Goal: Find specific page/section: Find specific page/section

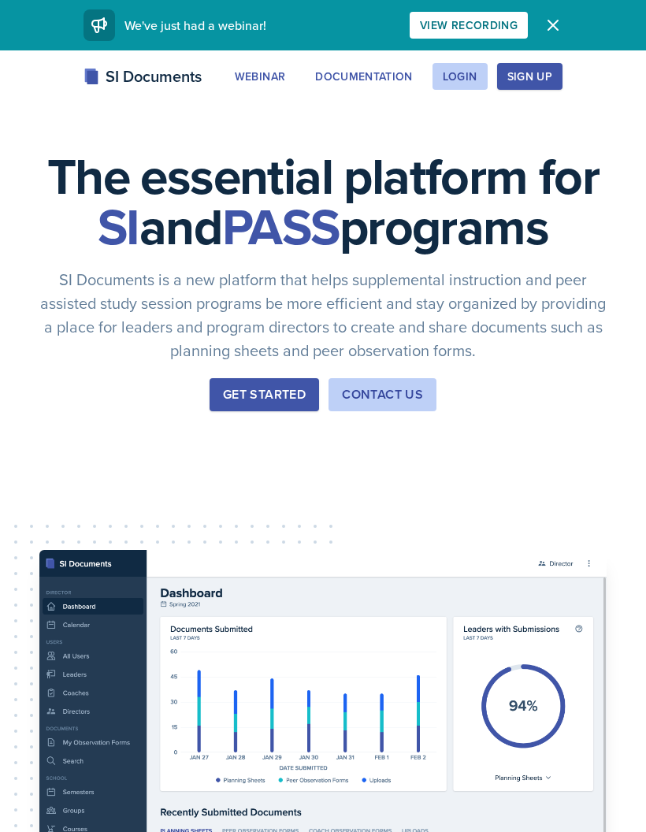
click at [466, 79] on div "Login" at bounding box center [460, 76] width 35 height 13
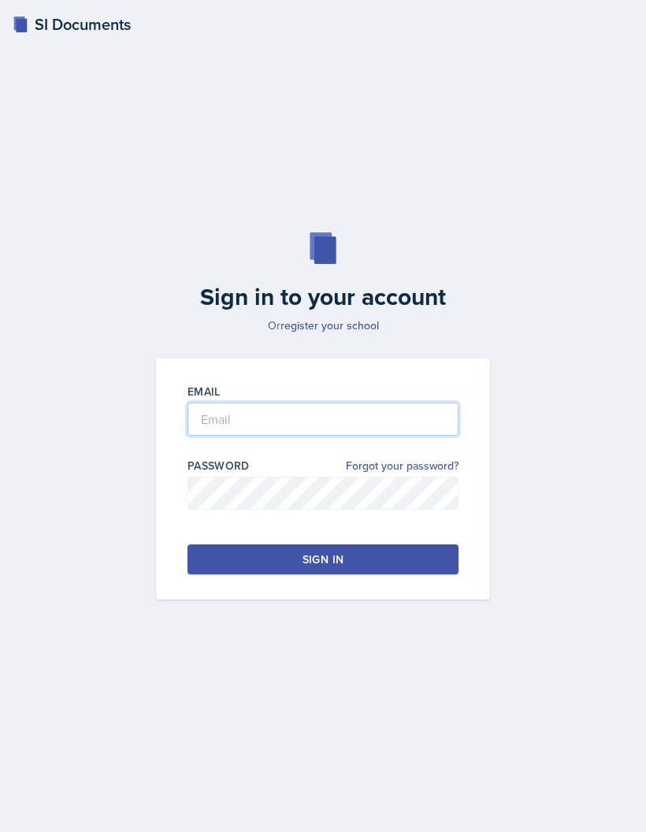
click at [322, 436] on input "email" at bounding box center [323, 419] width 271 height 33
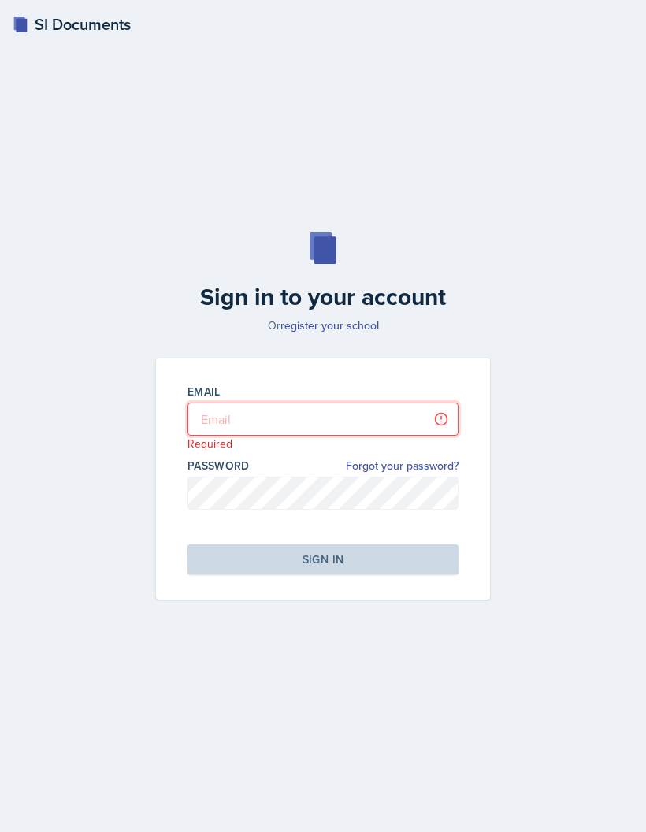
type input "cwiggi26@students.kennesaw.edu"
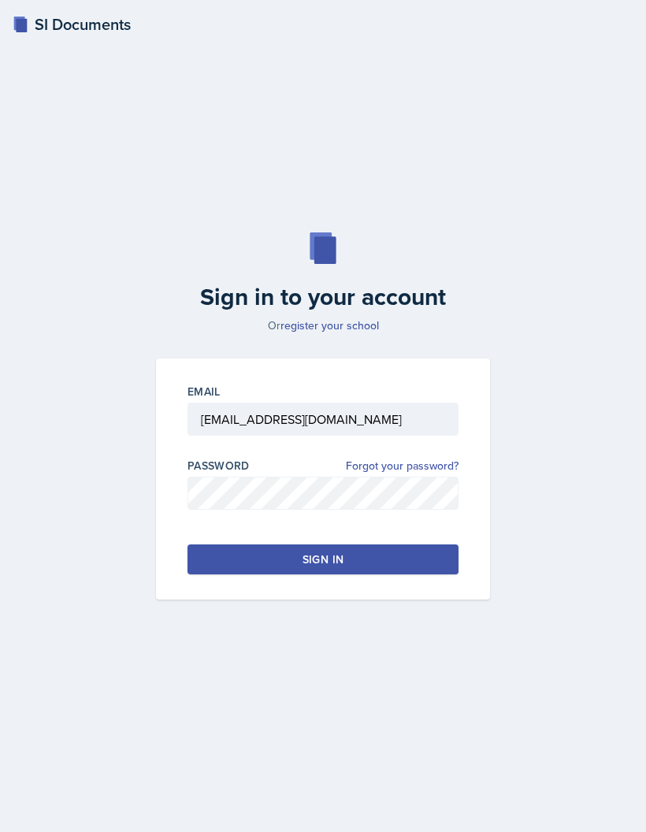
click at [395, 575] on button "Sign in" at bounding box center [323, 560] width 271 height 30
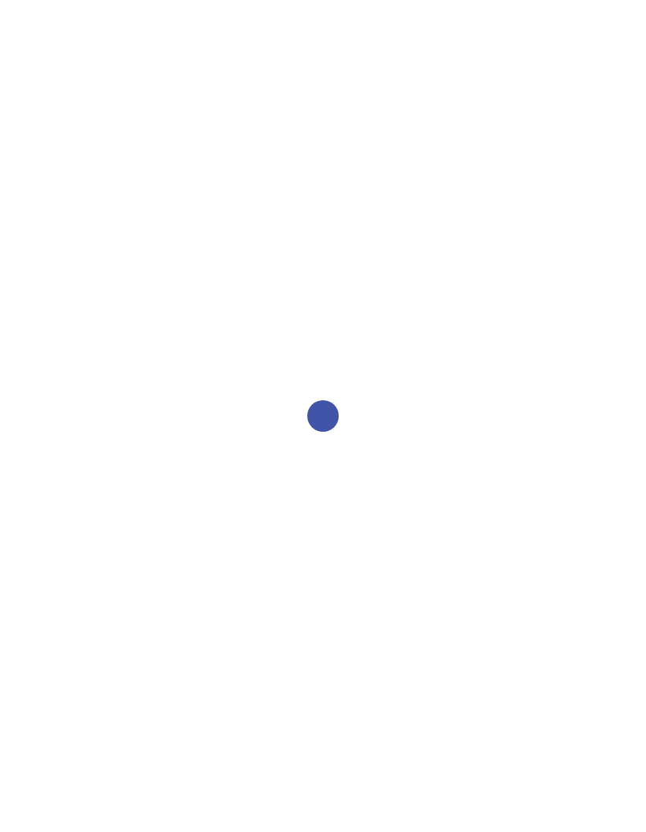
select select "2bed604d-1099-4043-b1bc-2365e8740244"
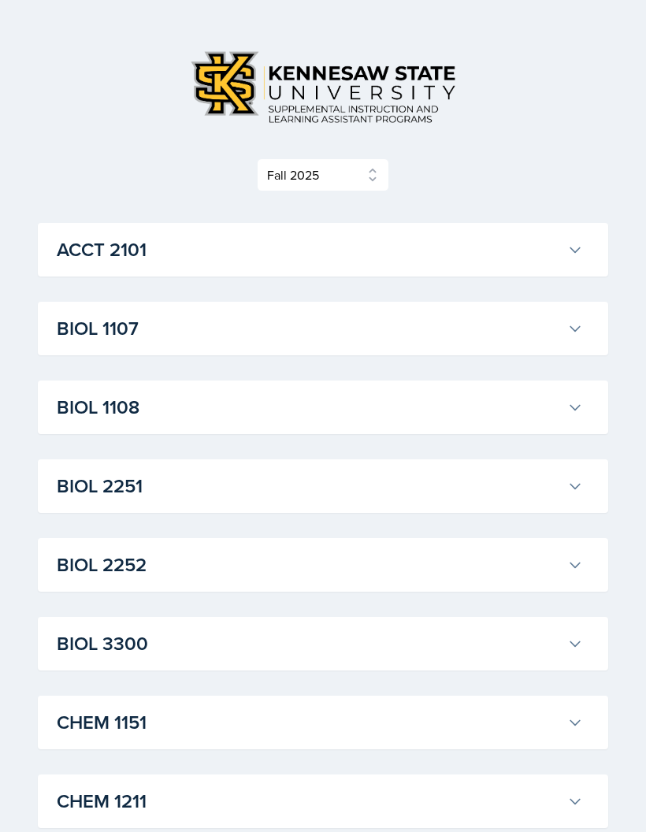
click at [258, 636] on h3 "BIOL 3300" at bounding box center [309, 644] width 504 height 28
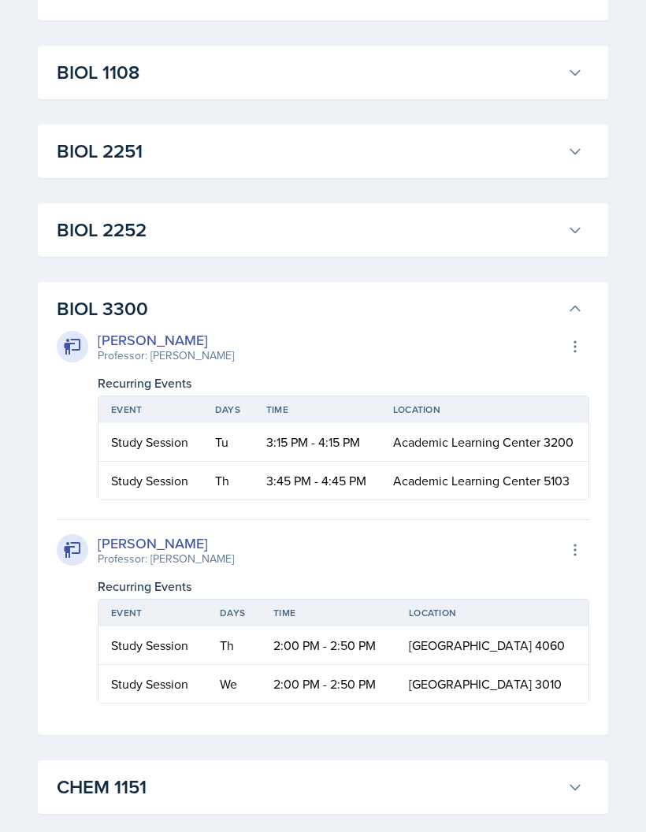
scroll to position [385, 0]
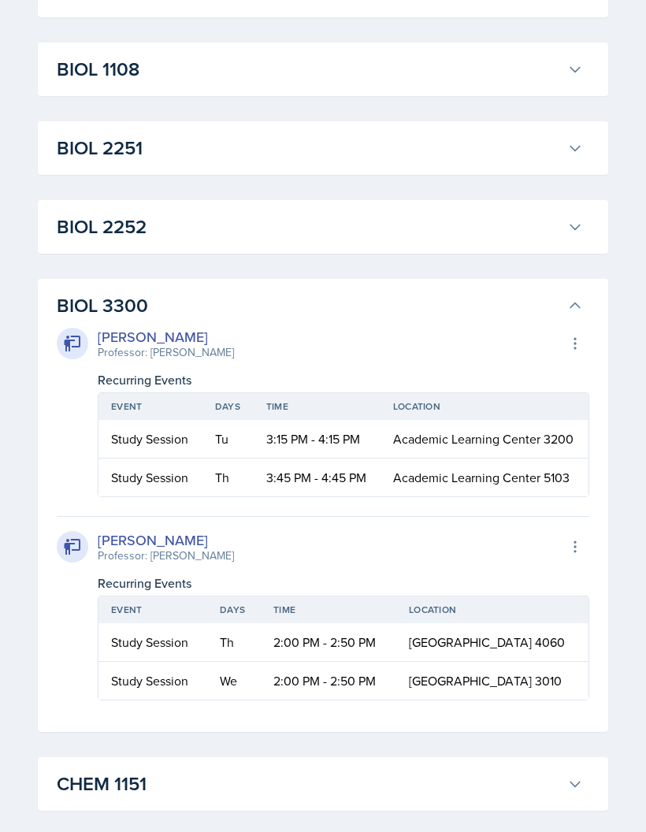
click at [220, 317] on h3 "BIOL 3300" at bounding box center [309, 306] width 504 height 28
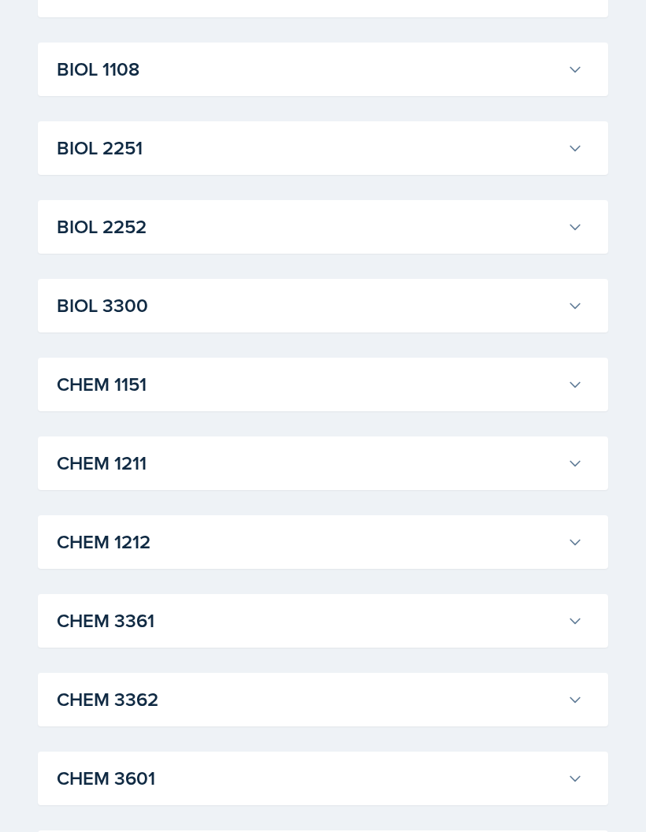
click at [242, 244] on button "BIOL 2252" at bounding box center [320, 227] width 533 height 35
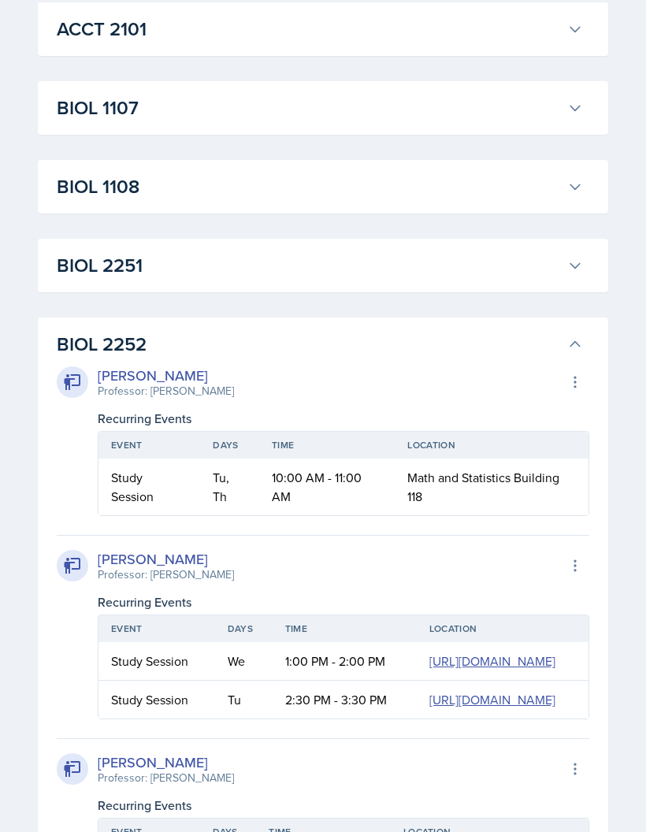
scroll to position [255, 0]
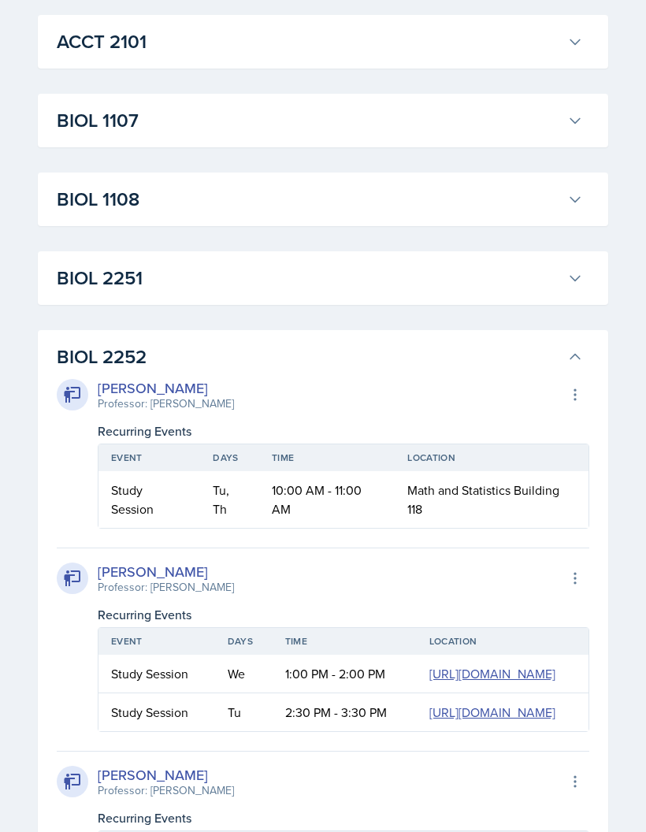
click at [206, 353] on h3 "BIOL 2252" at bounding box center [309, 357] width 504 height 28
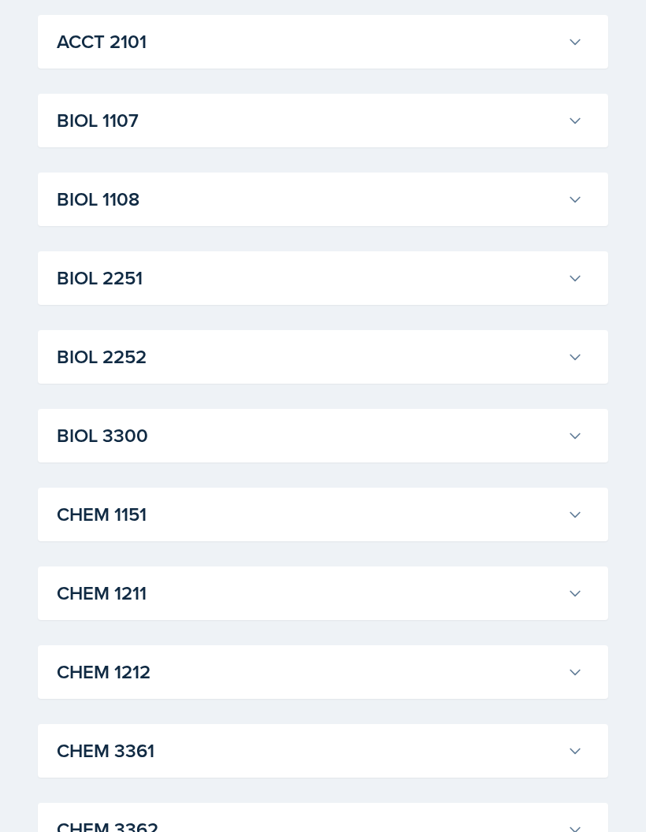
click at [262, 278] on h3 "BIOL 2251" at bounding box center [309, 278] width 504 height 28
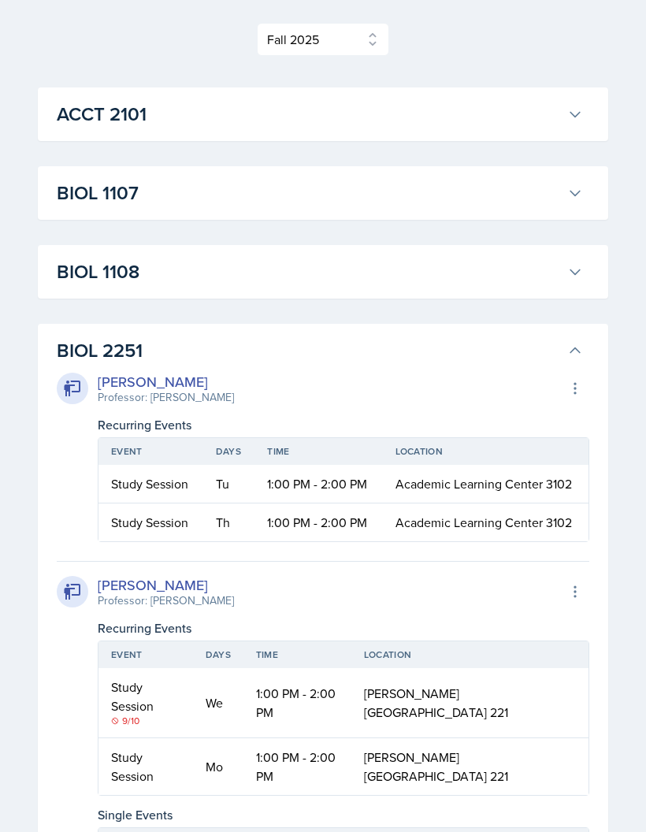
click at [221, 344] on h3 "BIOL 2251" at bounding box center [309, 351] width 504 height 28
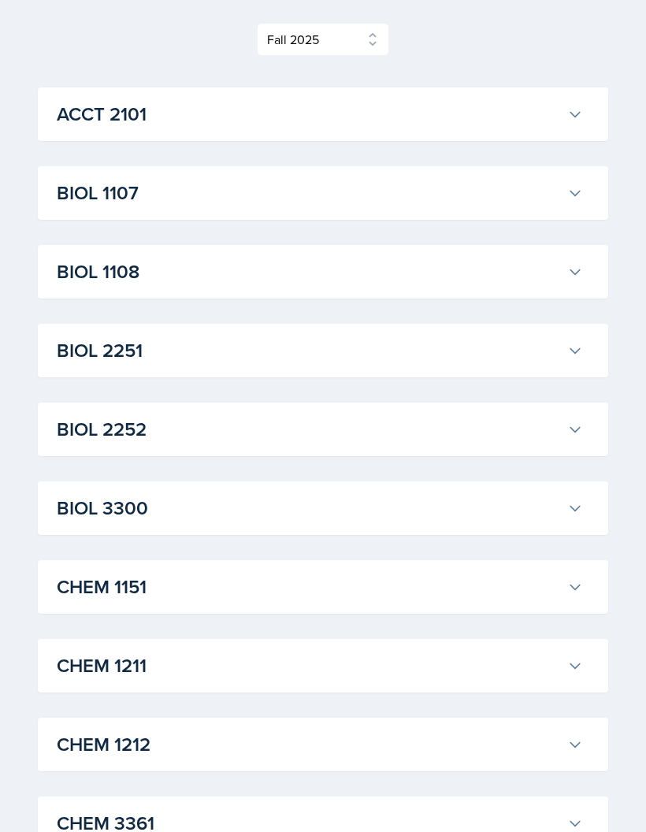
click at [255, 284] on h3 "BIOL 1108" at bounding box center [309, 272] width 504 height 28
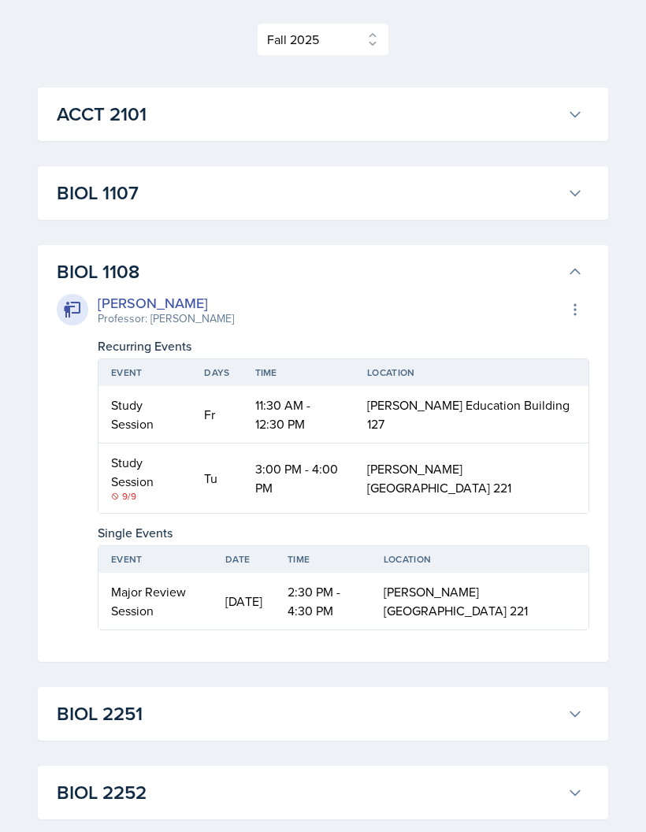
click at [288, 295] on div "[PERSON_NAME] Professor: [PERSON_NAME] Export to Google Calendar" at bounding box center [323, 309] width 533 height 35
click at [357, 192] on h3 "BIOL 1107" at bounding box center [309, 193] width 504 height 28
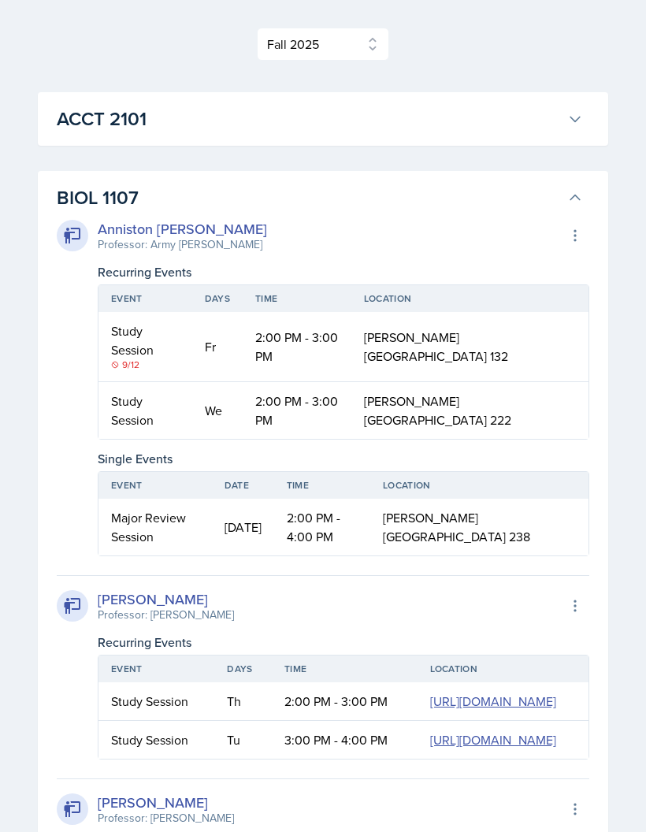
scroll to position [0, 0]
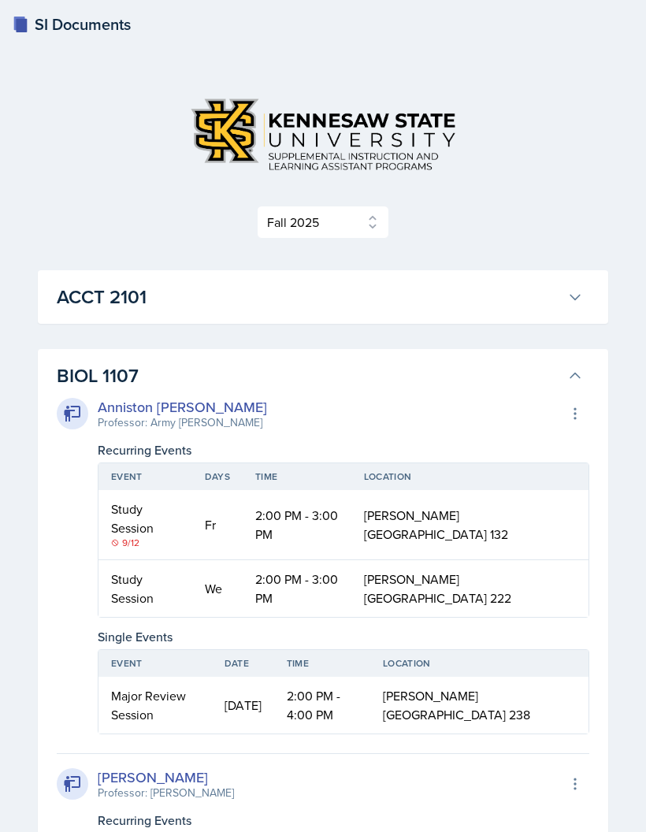
click at [336, 312] on button "ACCT 2101" at bounding box center [320, 297] width 533 height 35
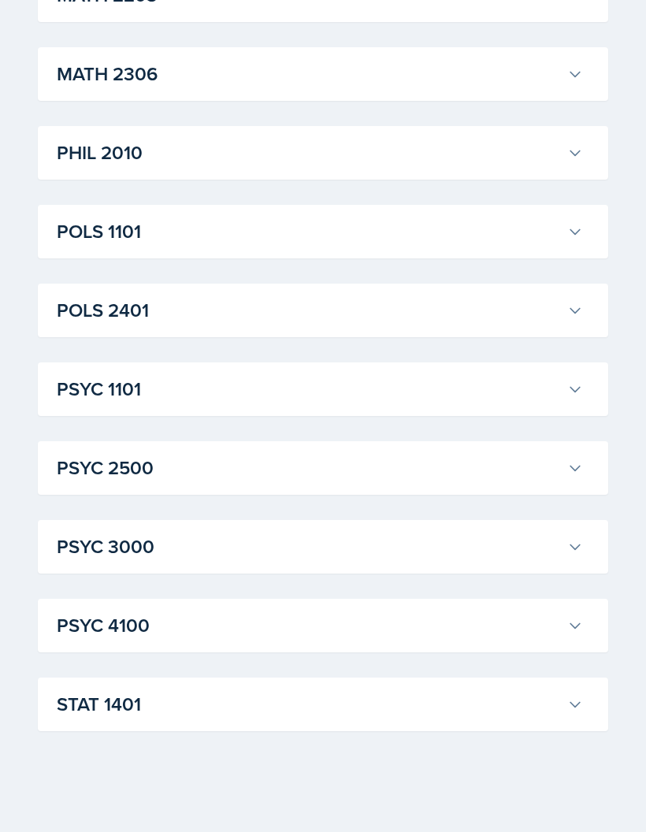
click at [153, 719] on h3 "STAT 1401" at bounding box center [309, 704] width 504 height 28
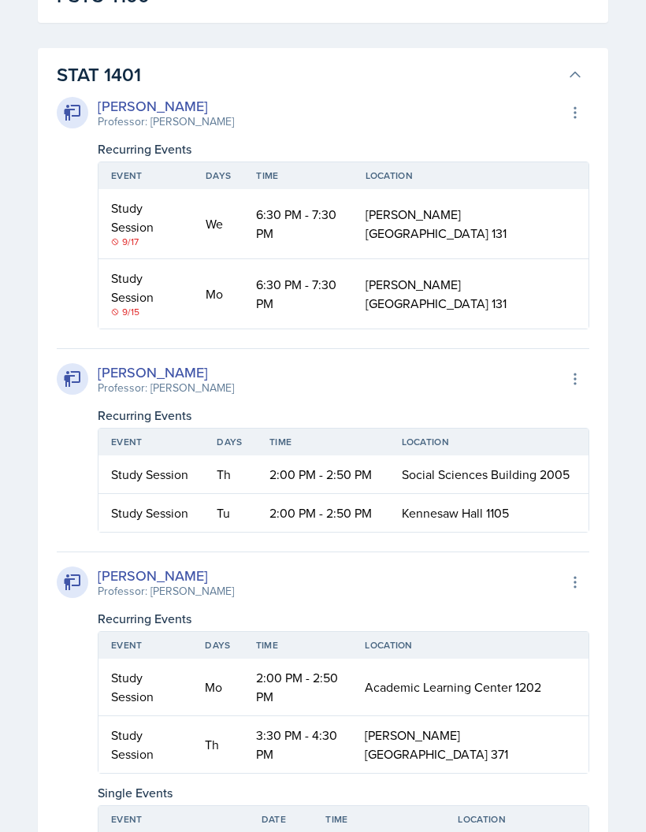
scroll to position [6720, 0]
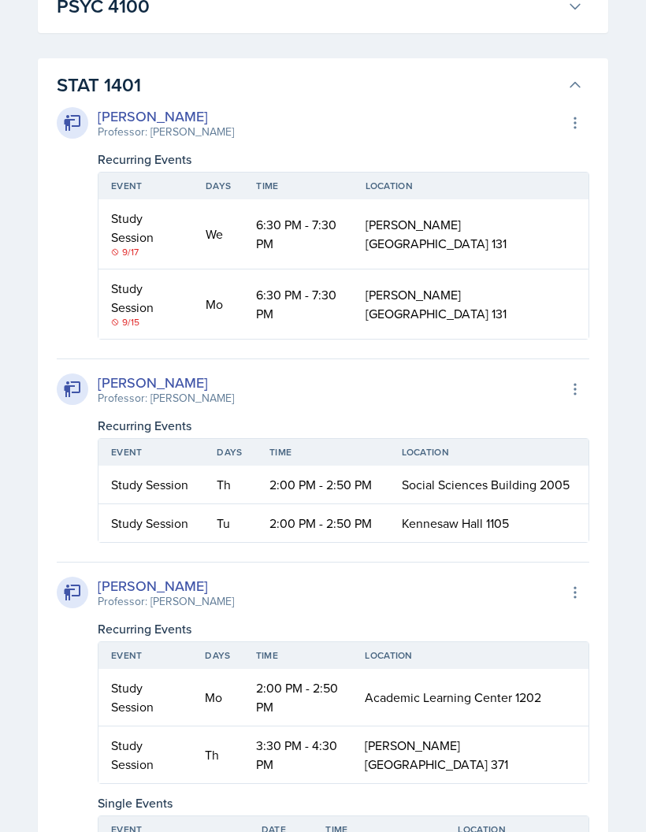
click at [209, 20] on h3 "PSYC 4100" at bounding box center [309, 6] width 504 height 28
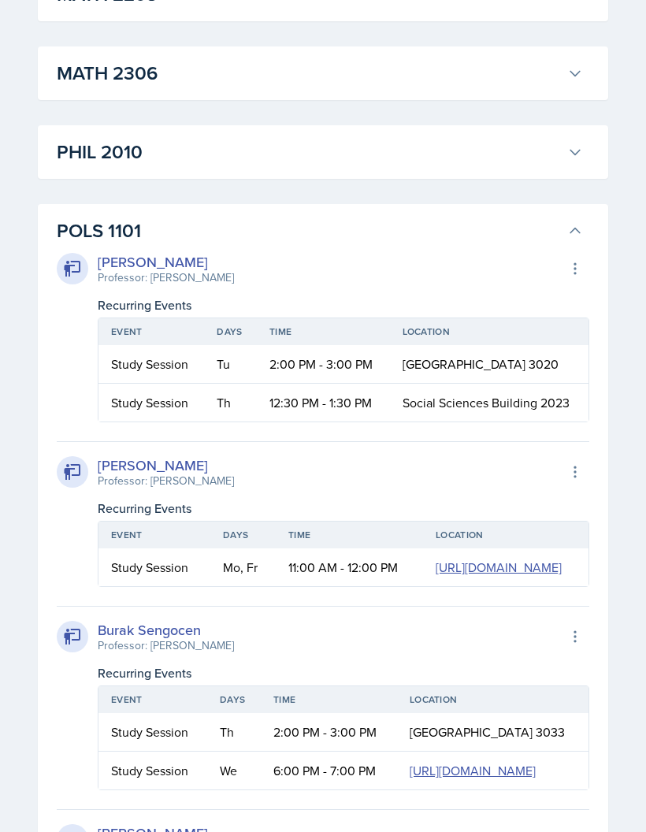
click at [171, 167] on h3 "PHIL 2010" at bounding box center [309, 153] width 504 height 28
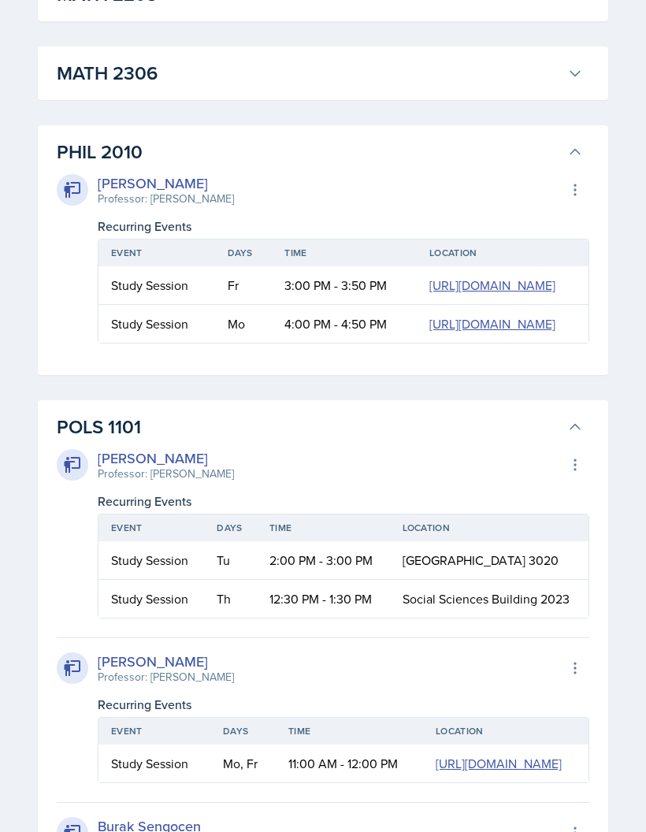
click at [180, 87] on h3 "MATH 2306" at bounding box center [309, 73] width 504 height 28
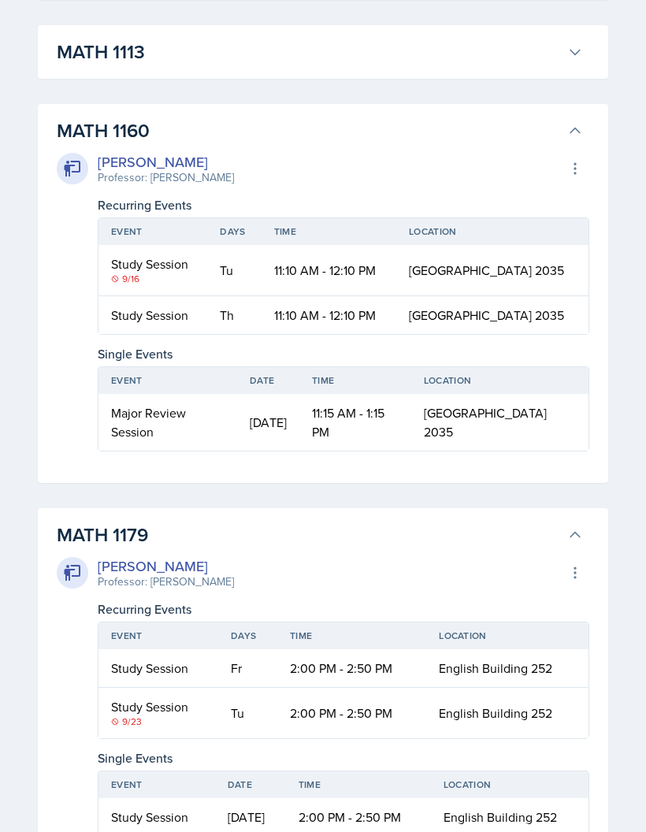
scroll to position [5603, 0]
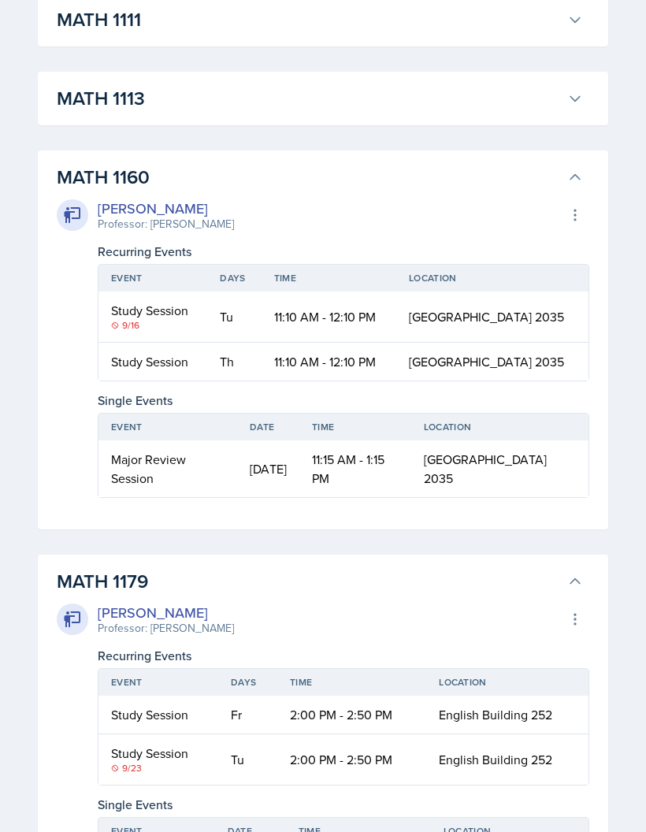
click at [168, 113] on h3 "MATH 1113" at bounding box center [309, 98] width 504 height 28
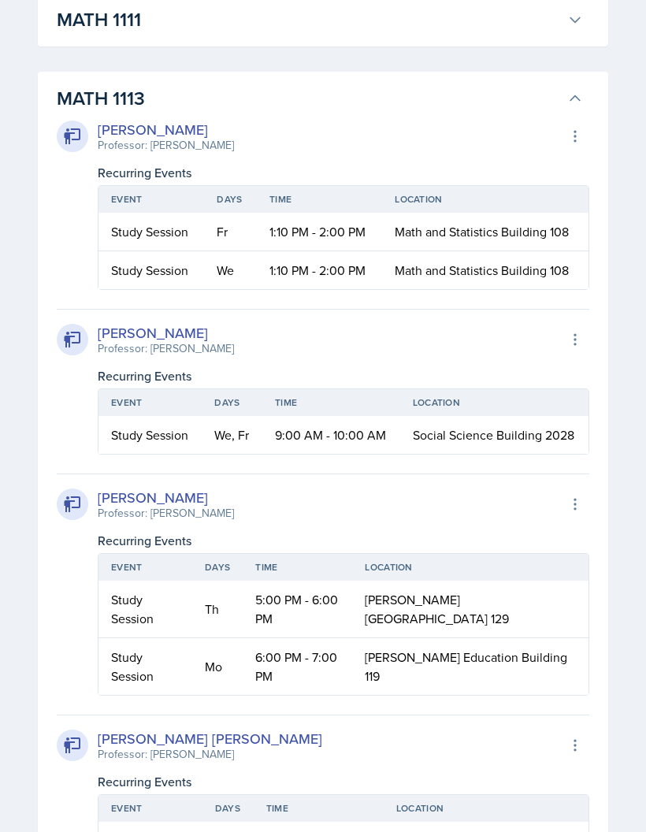
click at [178, 37] on button "MATH 1111" at bounding box center [320, 19] width 533 height 35
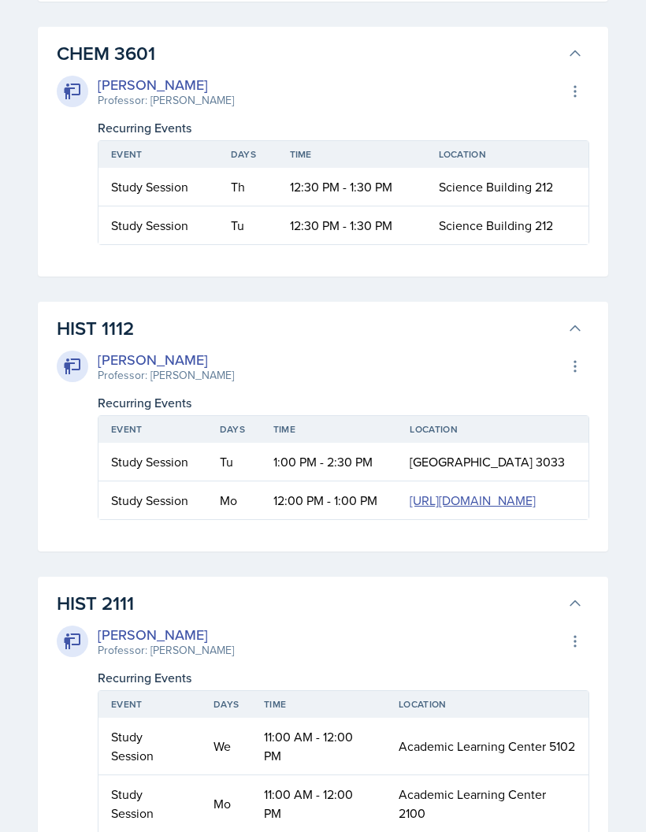
scroll to position [5250, 0]
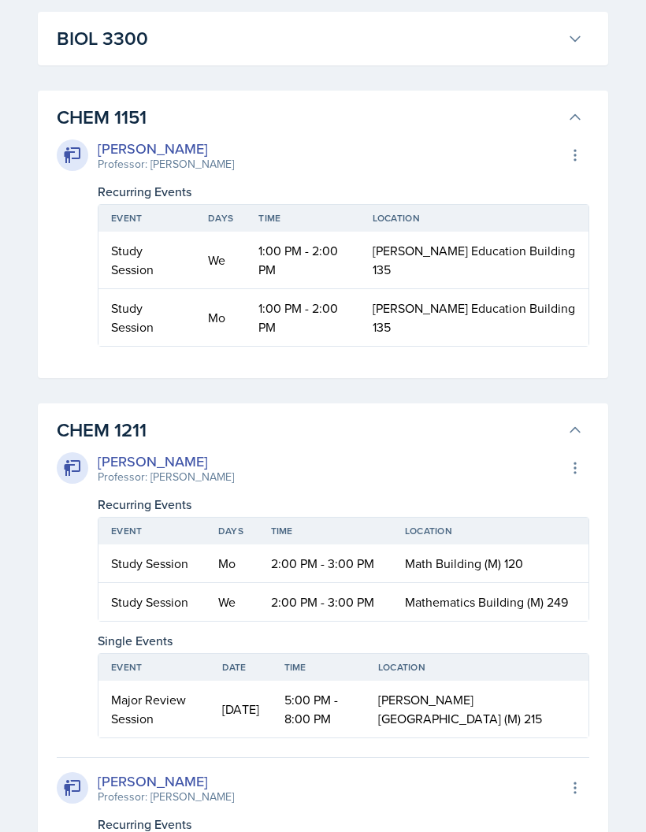
click at [166, 66] on div "BIOL 3300 [PERSON_NAME] Professor: [PERSON_NAME] Export to Google Calendar Recu…" at bounding box center [323, 40] width 571 height 54
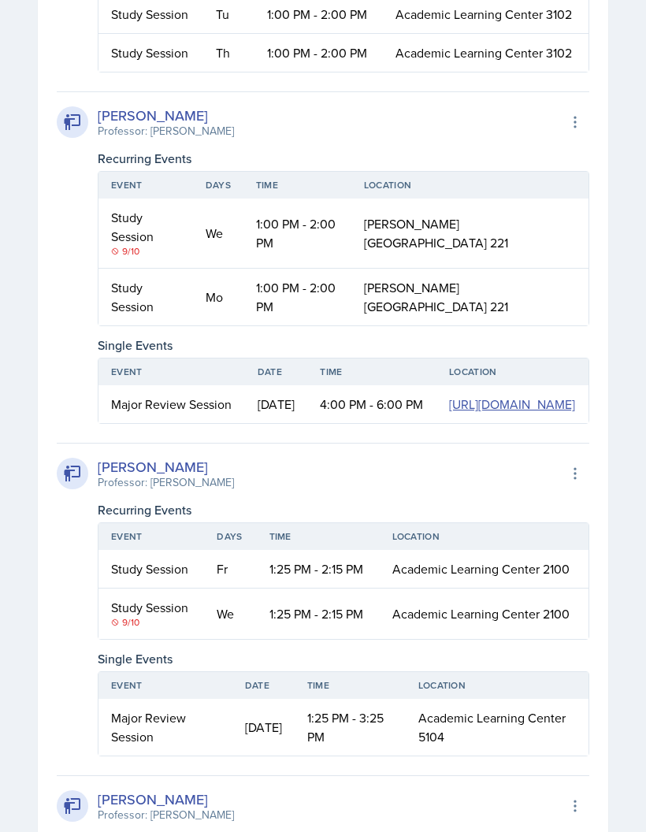
scroll to position [4819, 0]
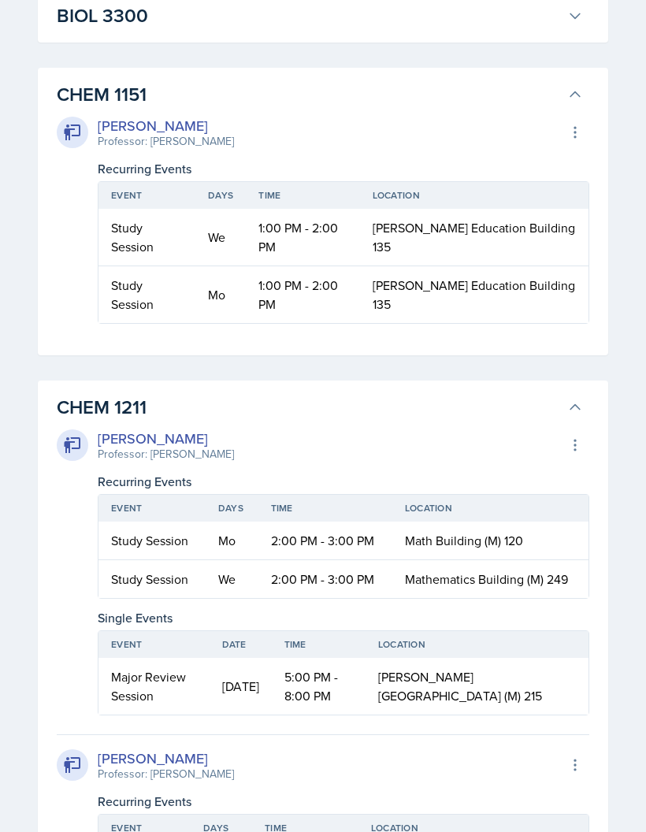
click at [189, 33] on button "BIOL 3300" at bounding box center [320, 15] width 533 height 35
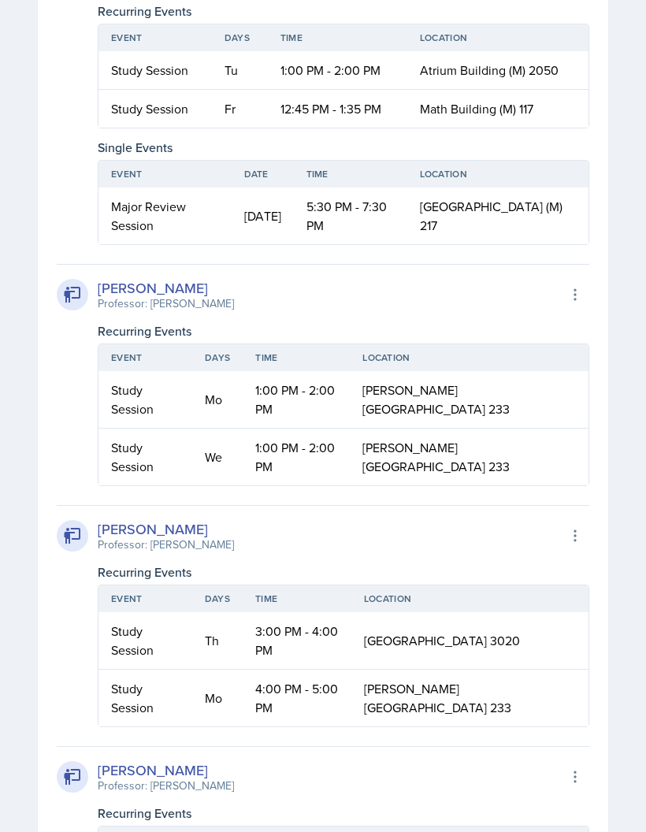
scroll to position [17526, 0]
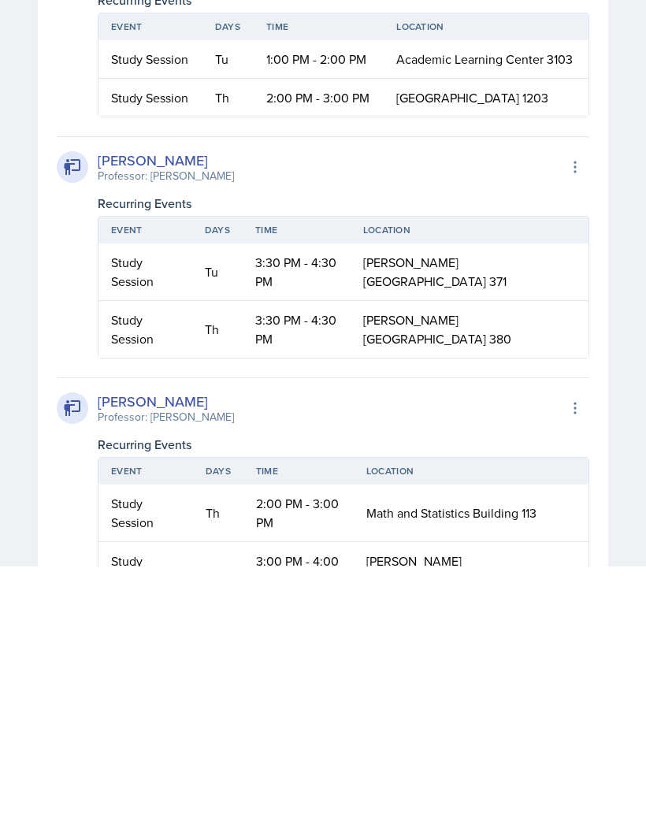
scroll to position [37682, 0]
